Goal: Download file/media

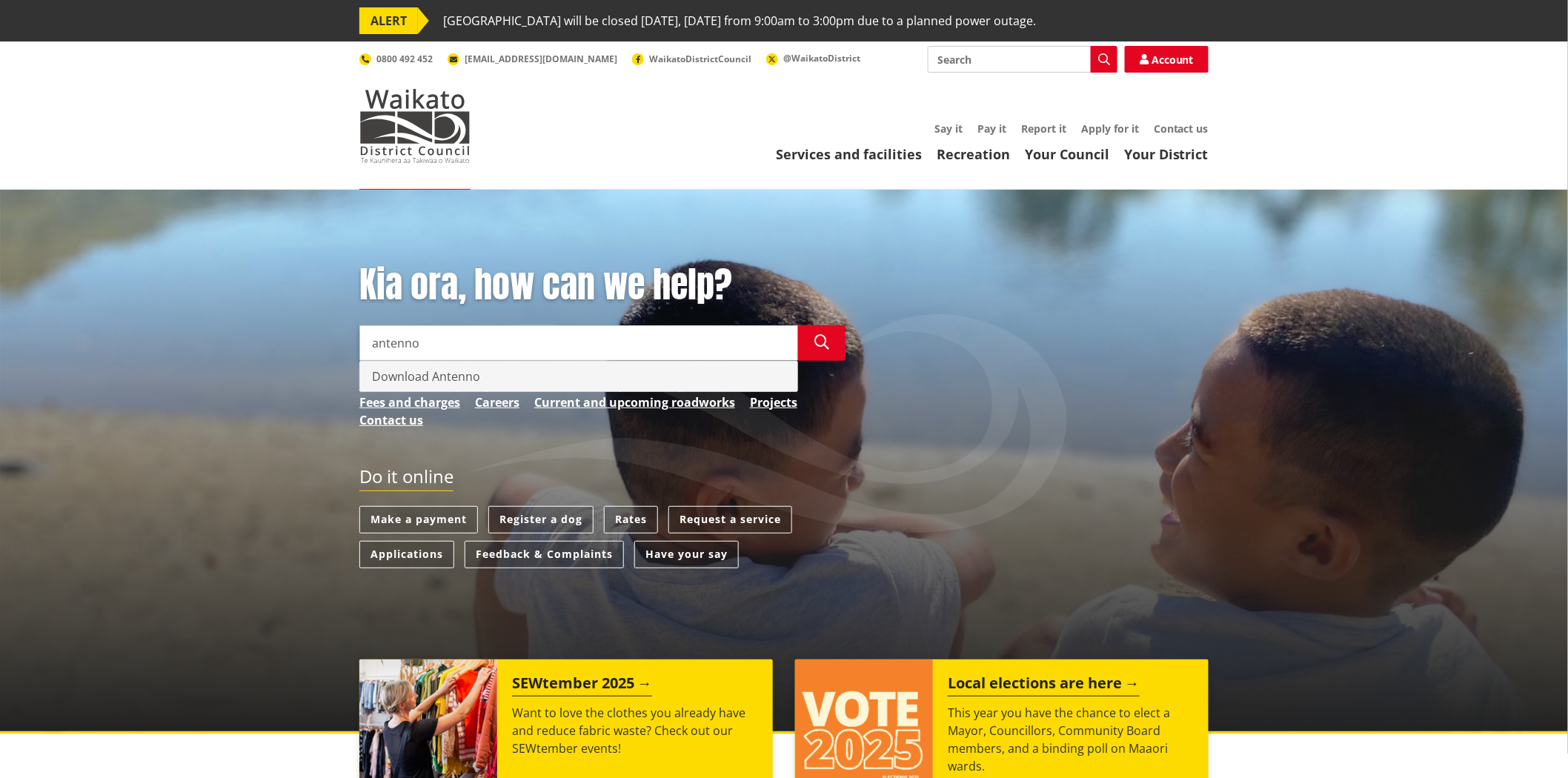
type input "antenno"
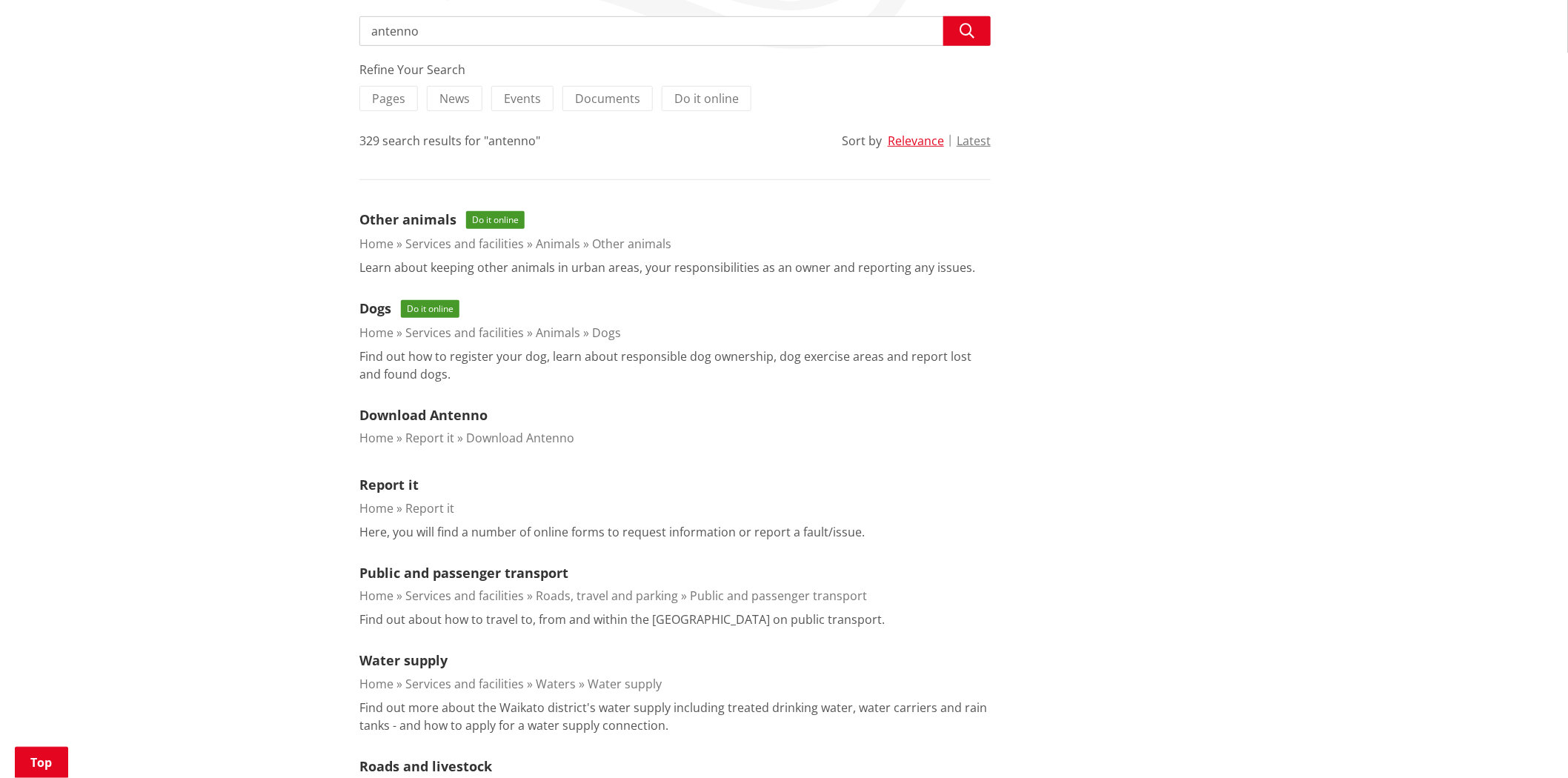
scroll to position [329, 0]
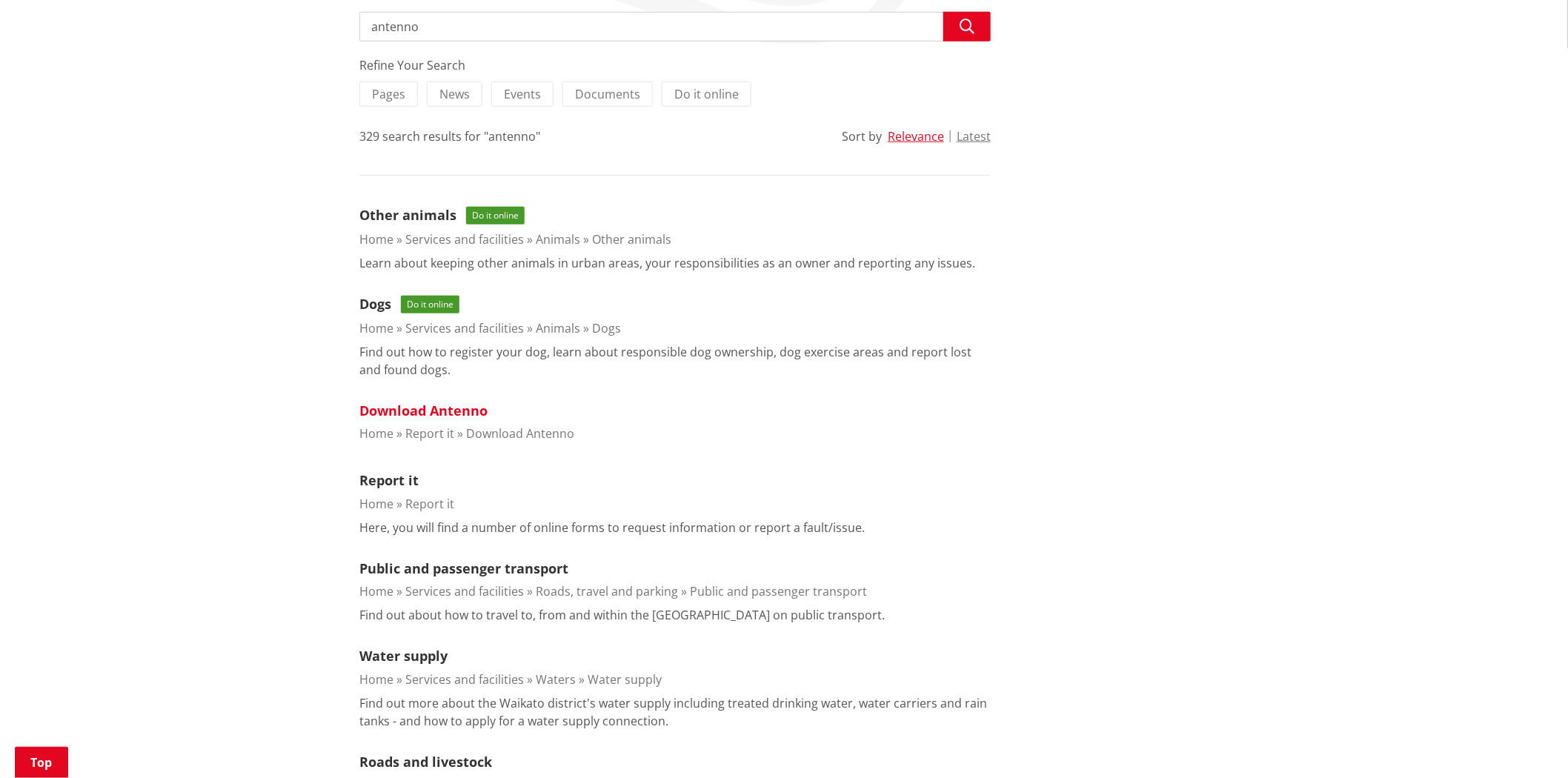
click at [438, 402] on link "Download Antenno" at bounding box center [423, 410] width 128 height 18
